Goal: Task Accomplishment & Management: Use online tool/utility

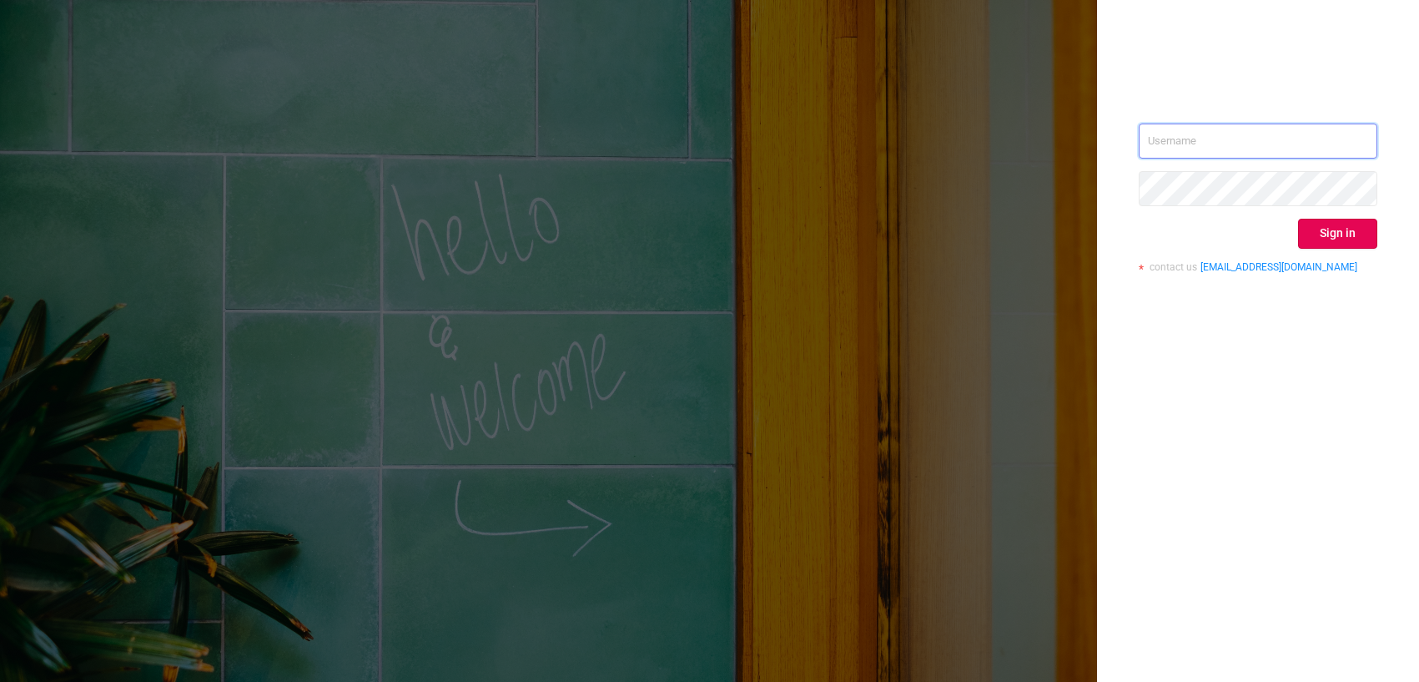
click at [1233, 128] on input "text" at bounding box center [1258, 140] width 239 height 35
type input "o@[DOMAIN_NAME]"
click at [1349, 229] on button "Sign in" at bounding box center [1337, 234] width 79 height 30
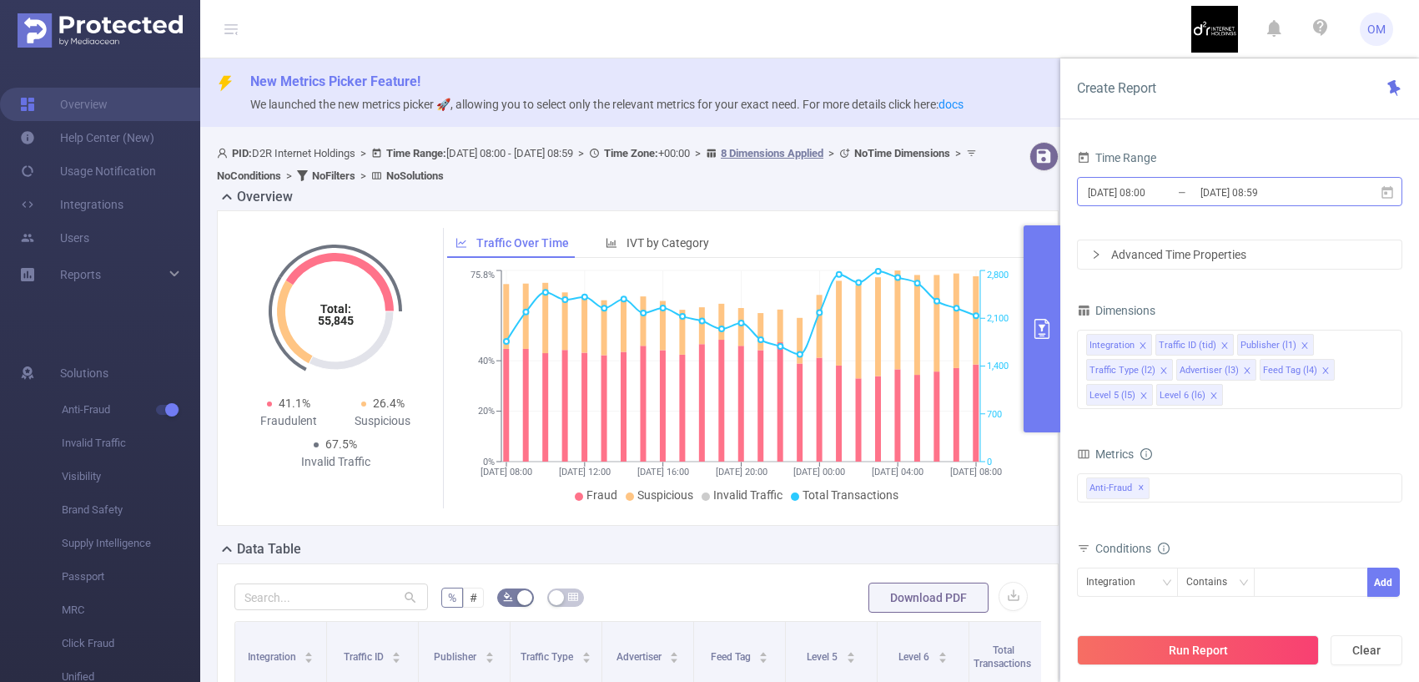
click at [1239, 190] on input "[DATE] 08:59" at bounding box center [1266, 192] width 135 height 23
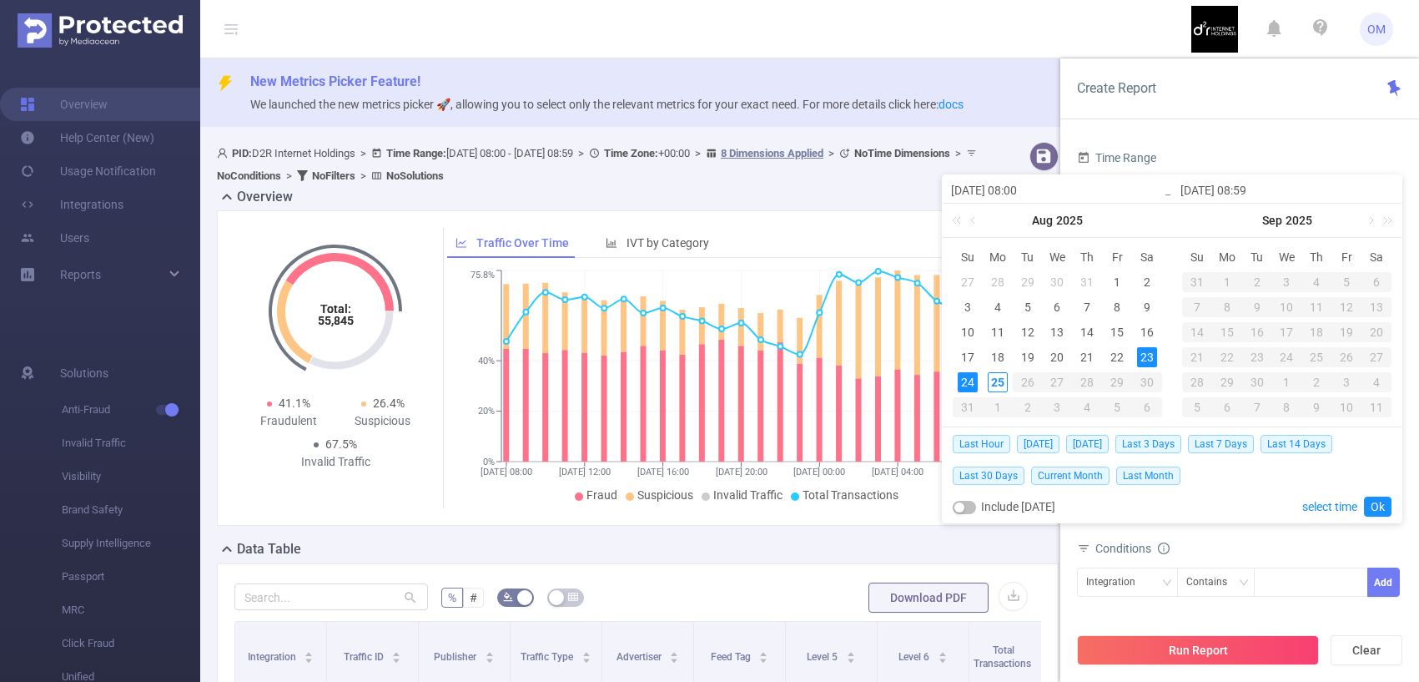
click at [970, 381] on div "24" at bounding box center [968, 382] width 20 height 20
click at [998, 381] on div "25" at bounding box center [998, 382] width 20 height 20
type input "[DATE] 08:00"
type input "[DATE] 08:59"
type input "[DATE] 08:00"
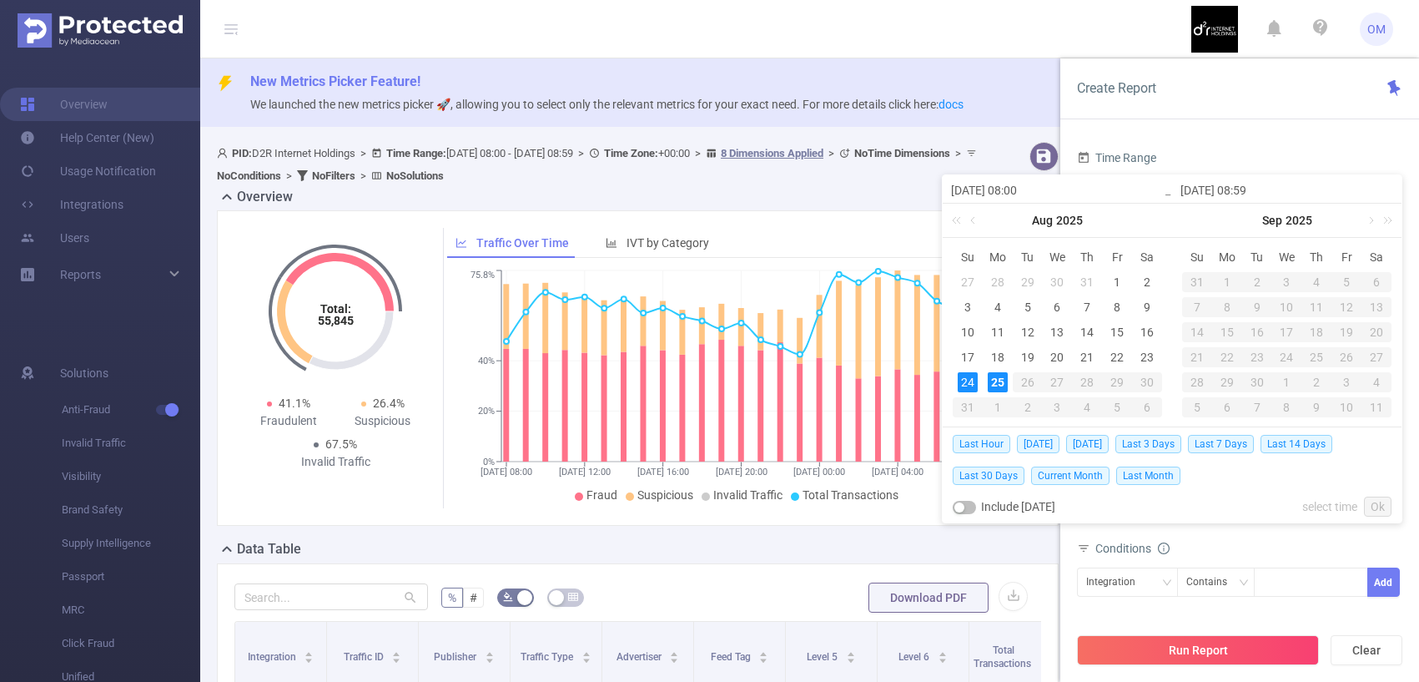
type input "[DATE] 08:59"
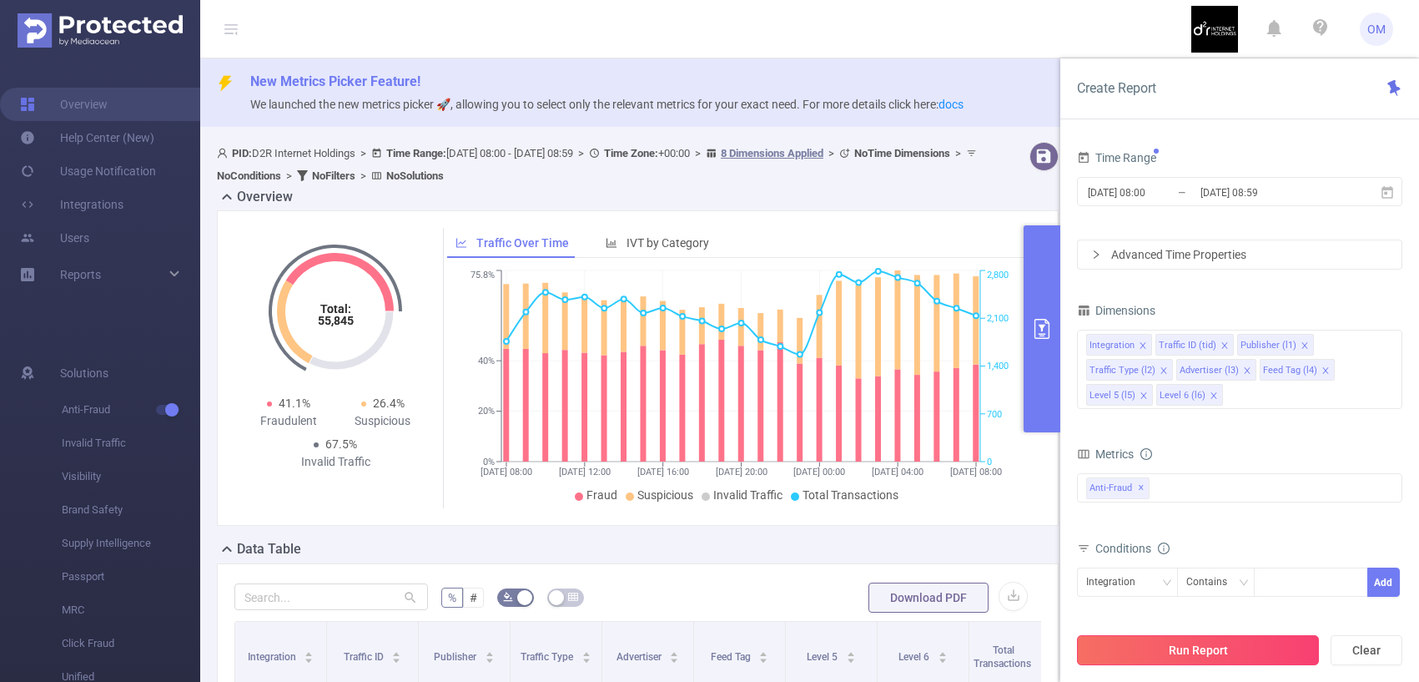
click at [1130, 654] on button "Run Report" at bounding box center [1198, 650] width 242 height 30
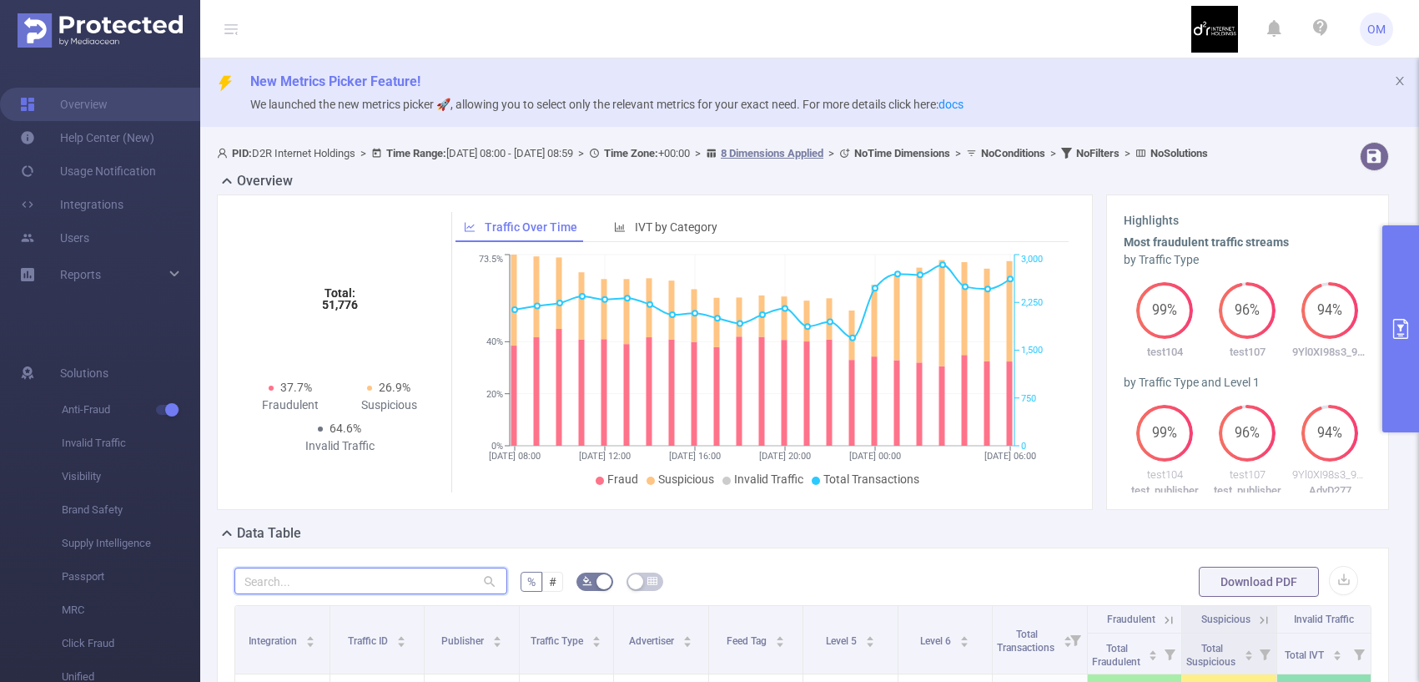
click at [312, 594] on input "text" at bounding box center [370, 580] width 273 height 27
paste input "m081x_0126"
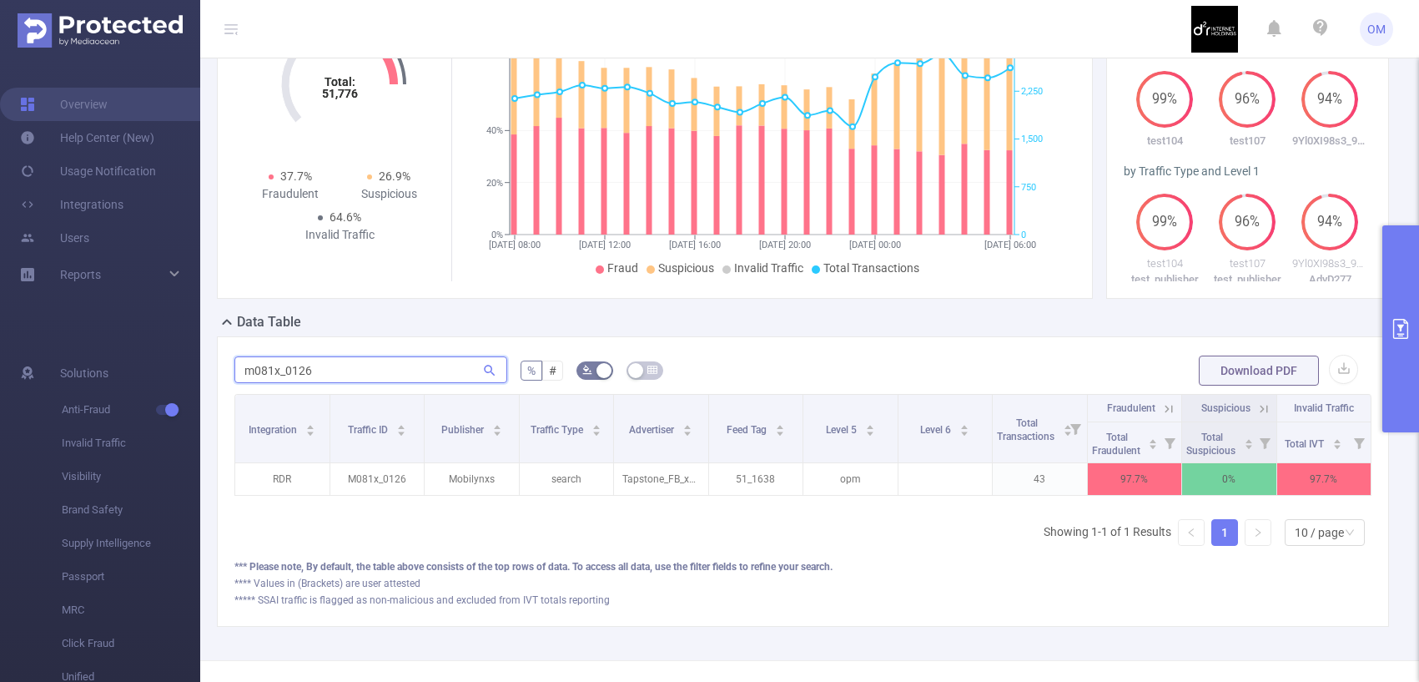
scroll to position [275, 0]
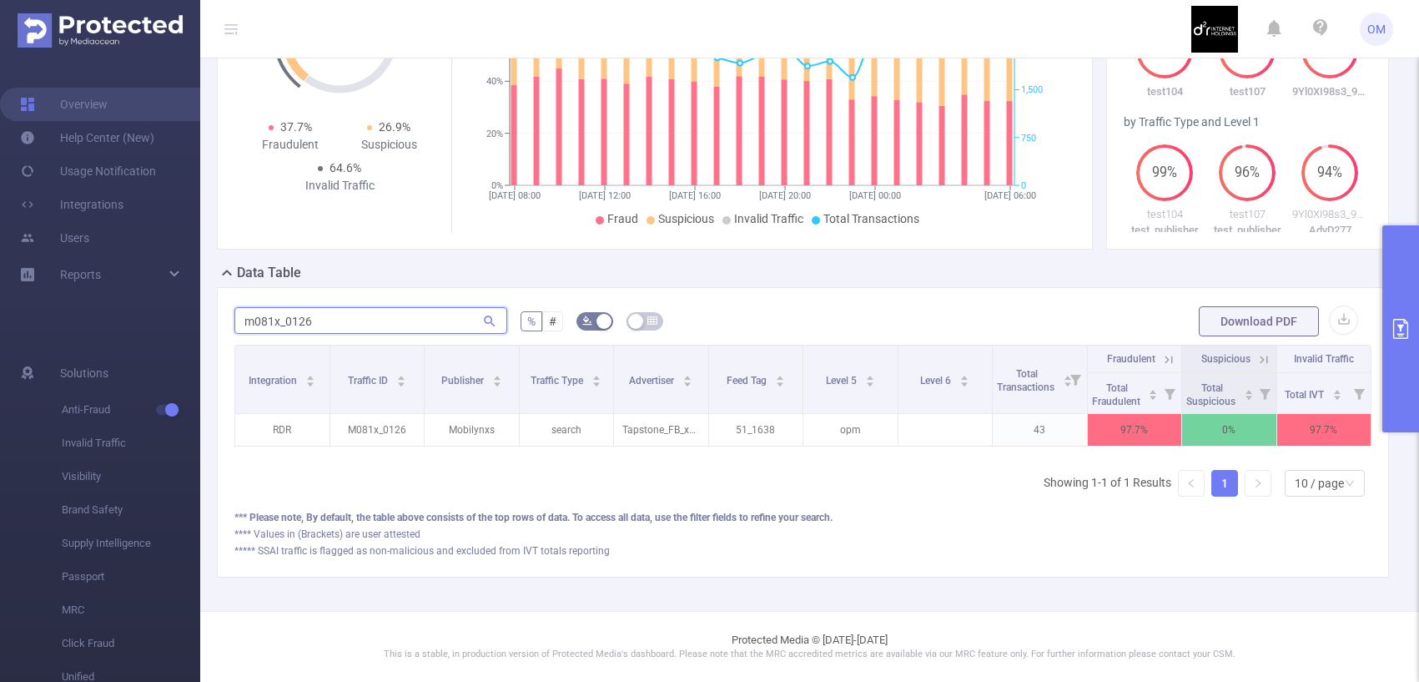
paste input "32"
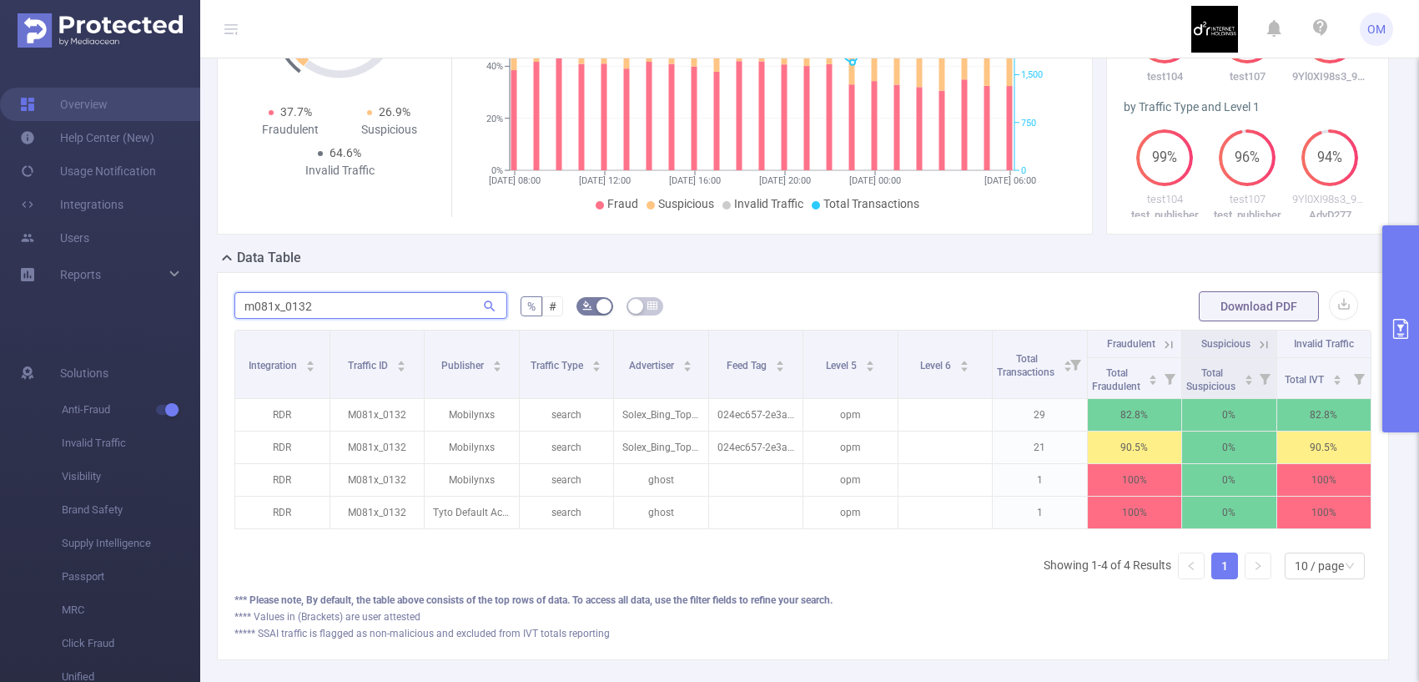
click at [304, 314] on input "m081x_0132" at bounding box center [370, 305] width 273 height 27
paste input "3"
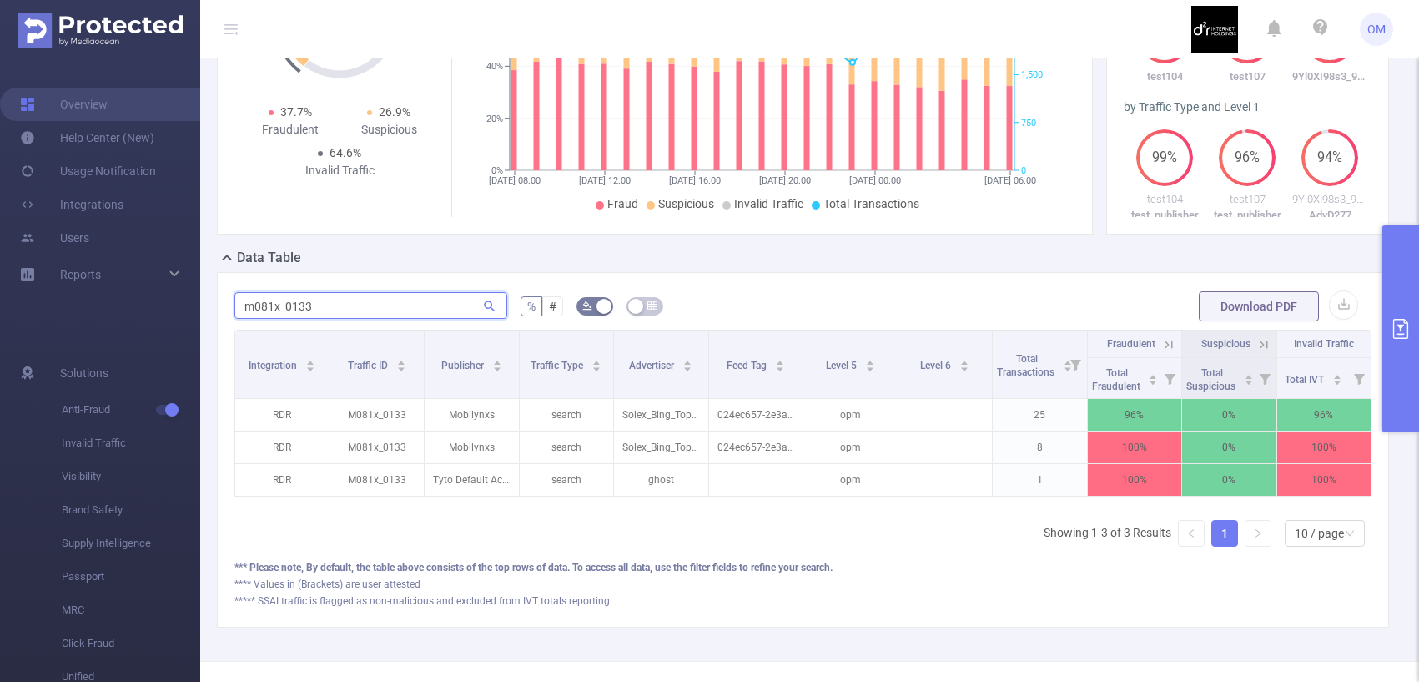
type input "m081x_0133"
